Goal: Complete application form

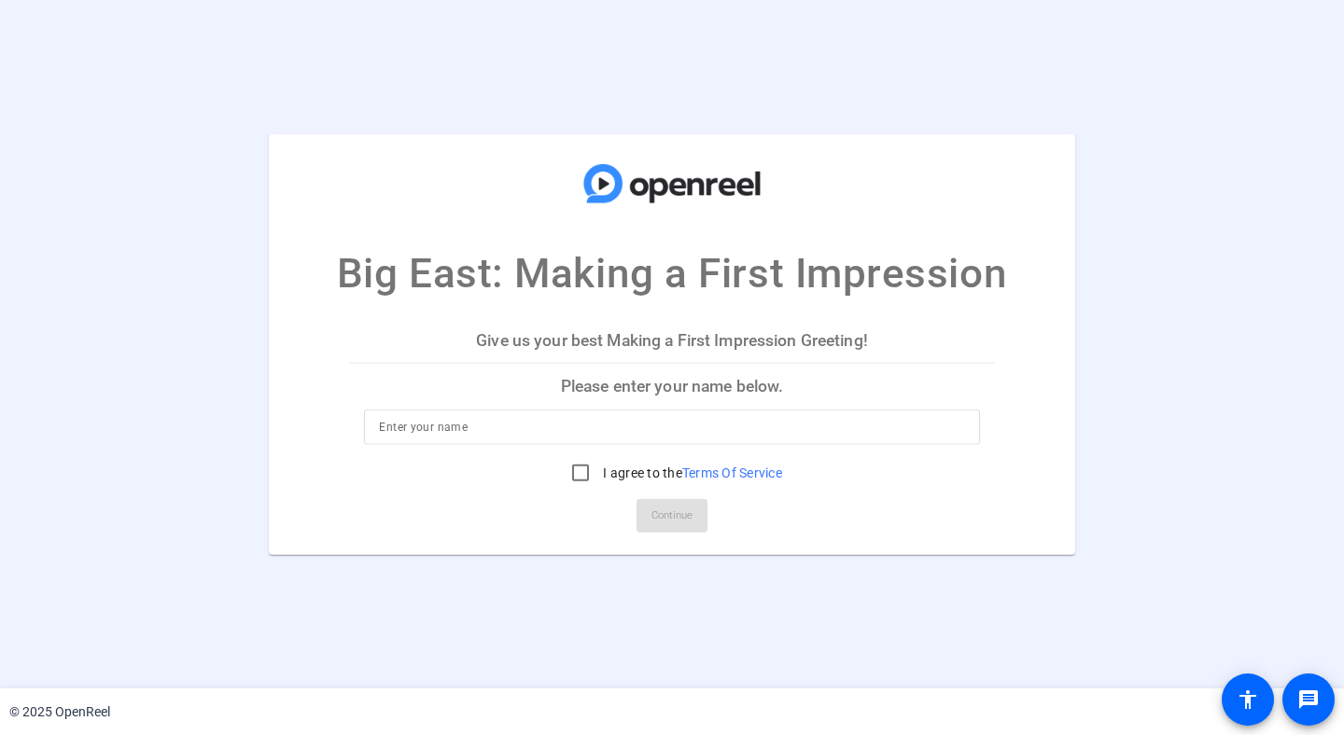
click at [559, 411] on div at bounding box center [671, 426] width 585 height 35
click at [578, 476] on input "I agree to the Terms Of Service" at bounding box center [580, 471] width 37 height 37
click at [578, 475] on input "I agree to the Terms Of Service" at bounding box center [580, 471] width 37 height 37
checkbox input "false"
click at [578, 431] on input at bounding box center [671, 426] width 585 height 22
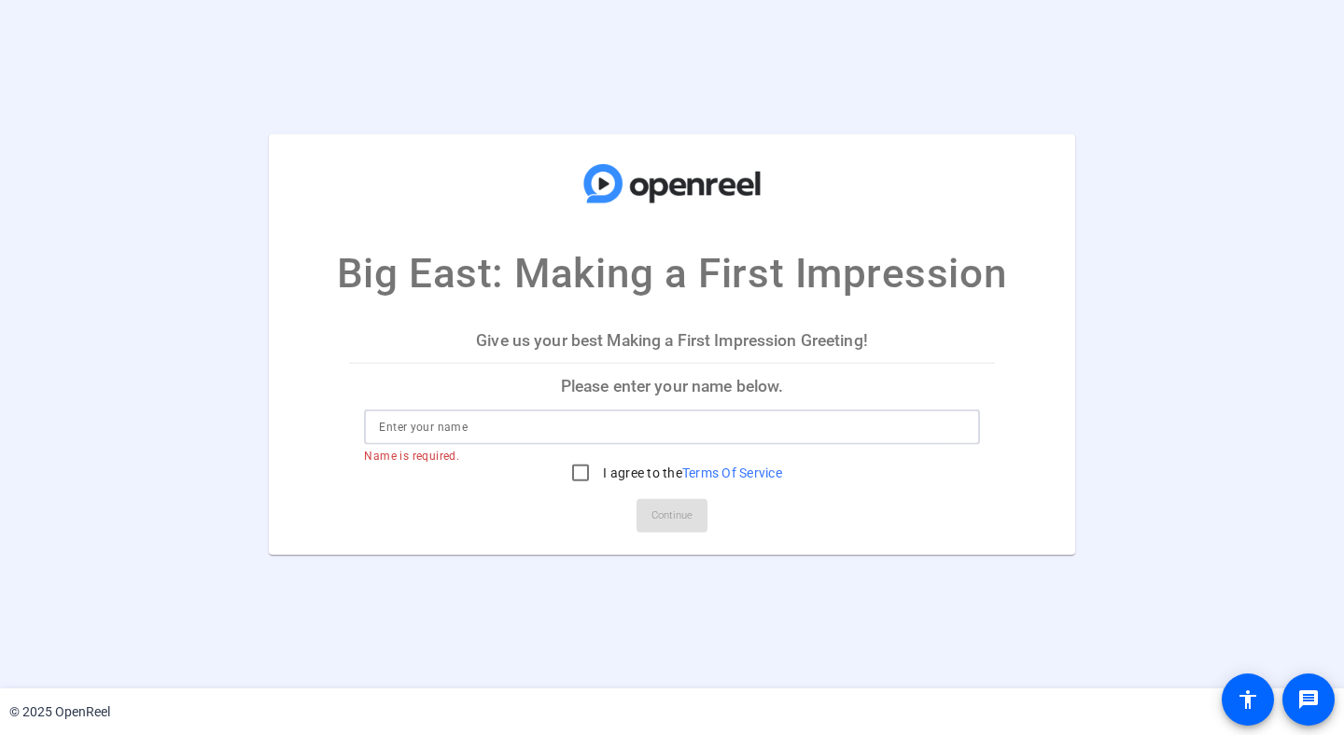
click at [578, 443] on div at bounding box center [671, 426] width 585 height 35
type input "[PERSON_NAME]"
click at [582, 480] on input "I agree to the Terms Of Service" at bounding box center [580, 471] width 37 height 37
checkbox input "true"
click at [670, 517] on span "Continue" at bounding box center [671, 515] width 41 height 28
